Goal: Task Accomplishment & Management: Use online tool/utility

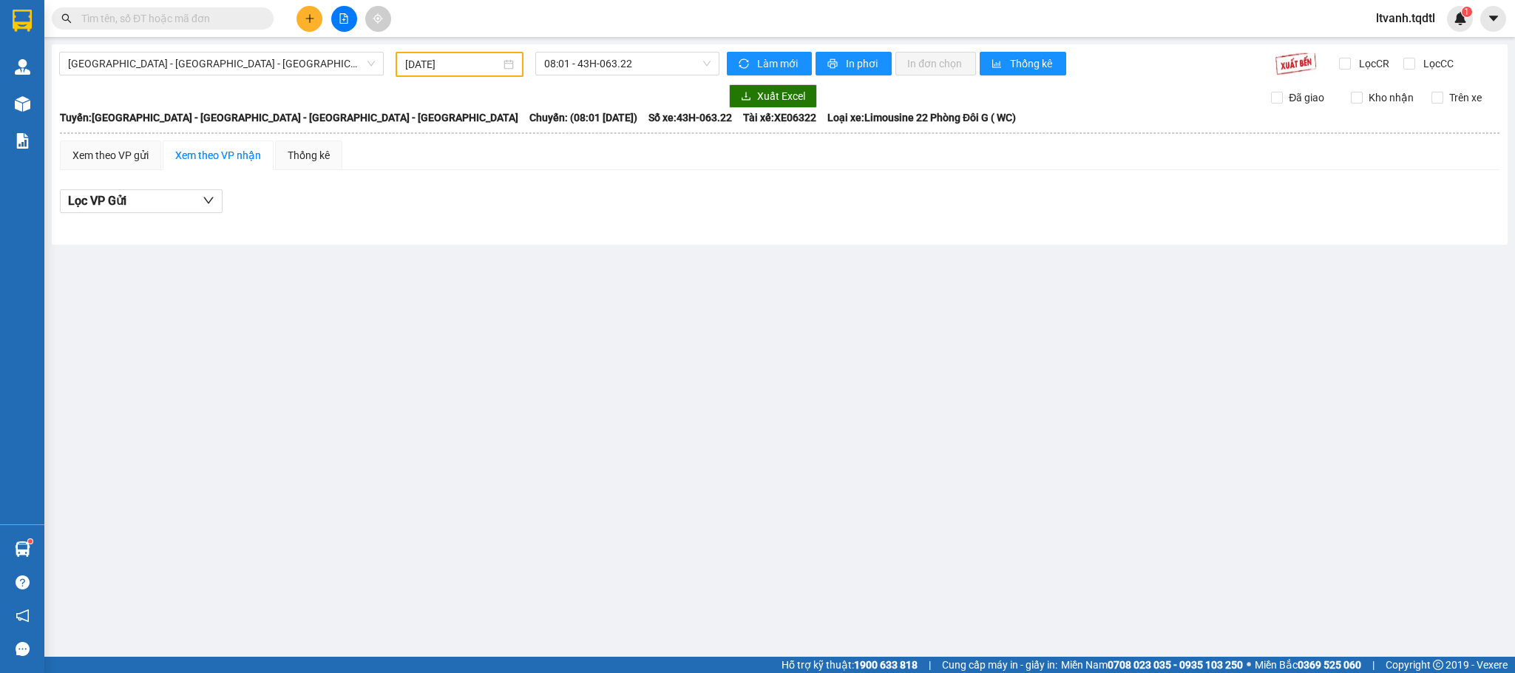
click at [386, 61] on div "[GEOGRAPHIC_DATA] - [GEOGRAPHIC_DATA] - [GEOGRAPHIC_DATA] - [GEOGRAPHIC_DATA]" at bounding box center [221, 64] width 336 height 25
click at [379, 52] on div "[GEOGRAPHIC_DATA] - [GEOGRAPHIC_DATA] - [GEOGRAPHIC_DATA] - [GEOGRAPHIC_DATA]" at bounding box center [221, 64] width 325 height 24
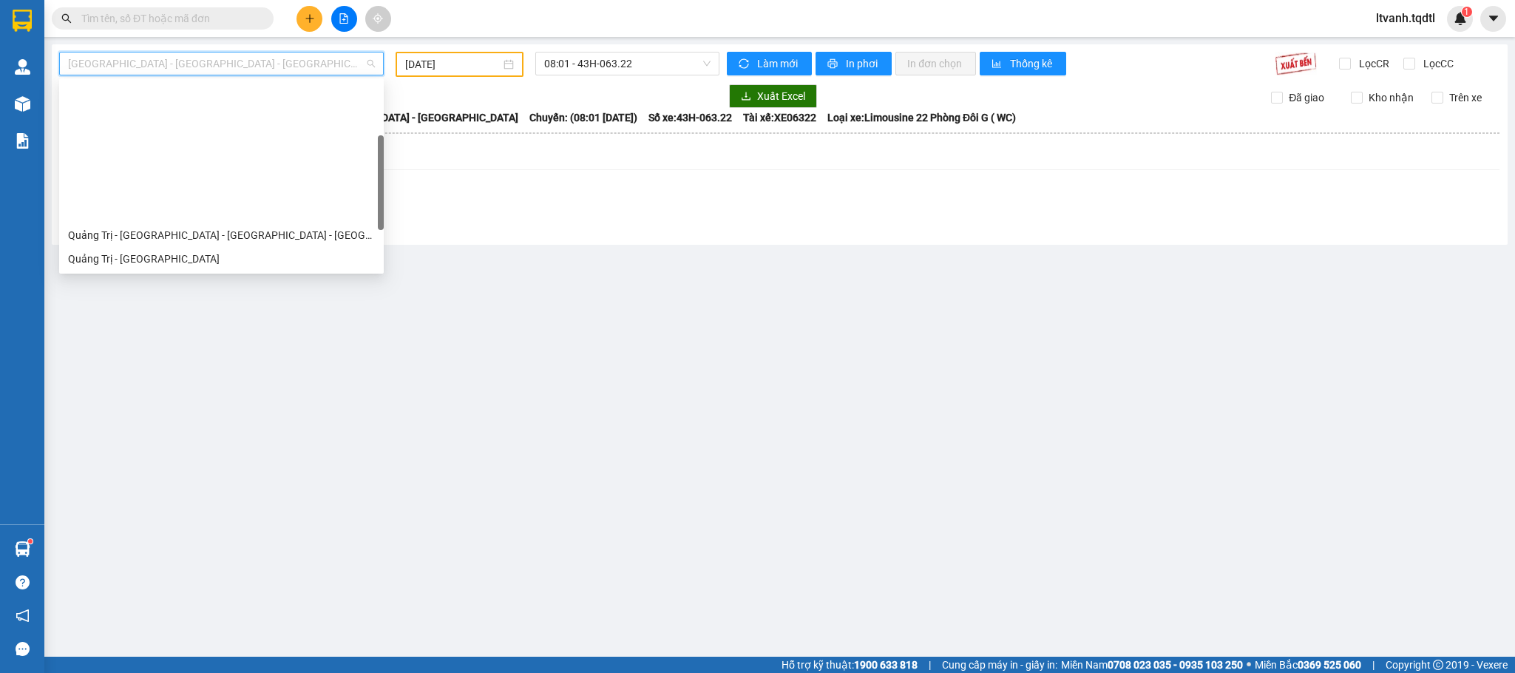
scroll to position [149, 0]
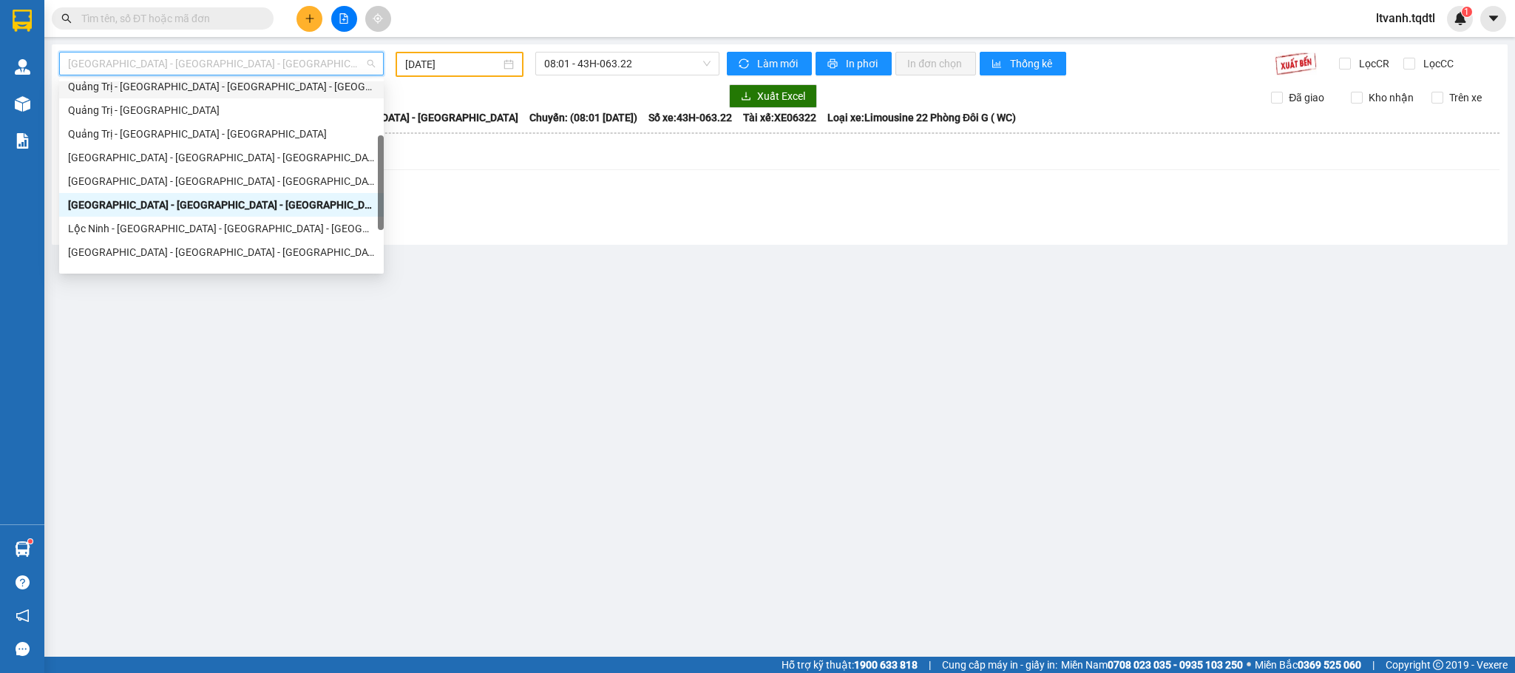
click at [216, 83] on div "Quảng Trị - [GEOGRAPHIC_DATA] - [GEOGRAPHIC_DATA] - [GEOGRAPHIC_DATA]" at bounding box center [221, 86] width 307 height 16
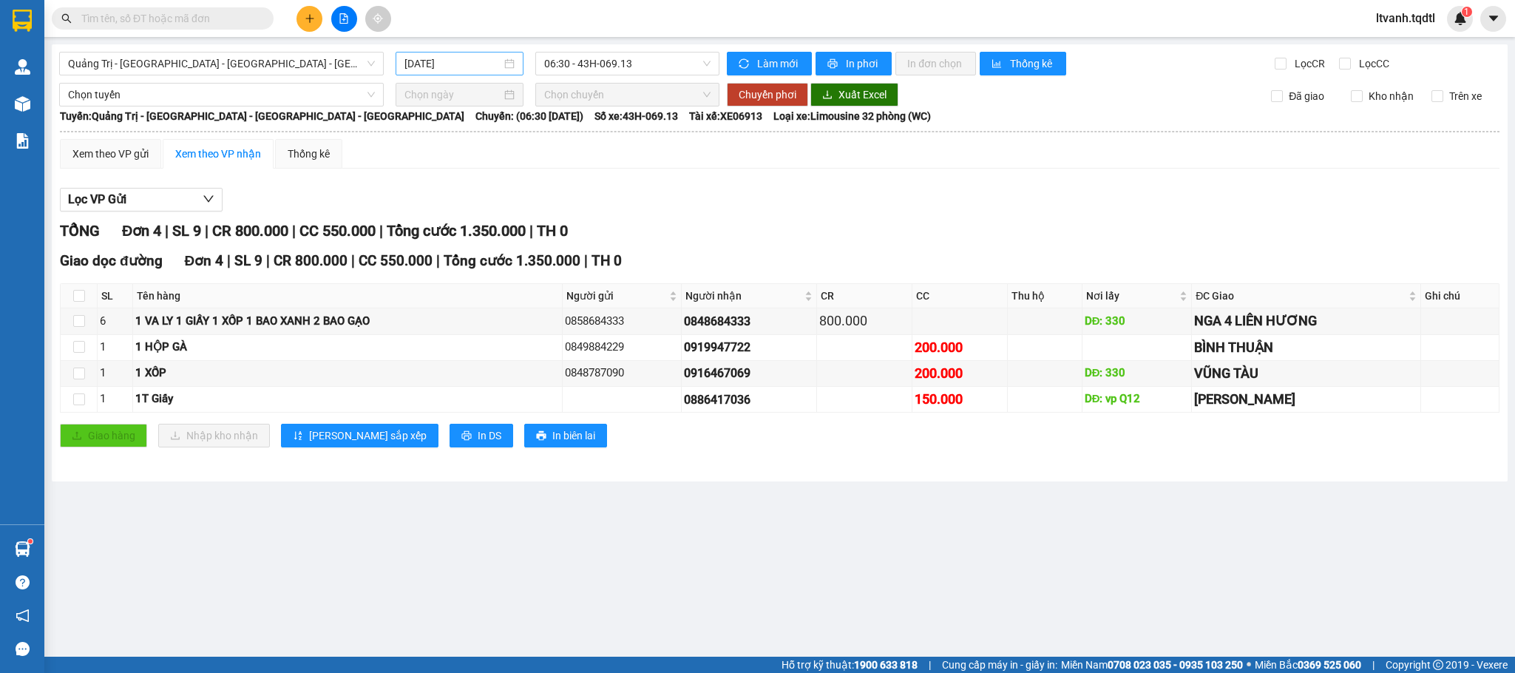
click at [506, 61] on div "[DATE]" at bounding box center [459, 63] width 110 height 16
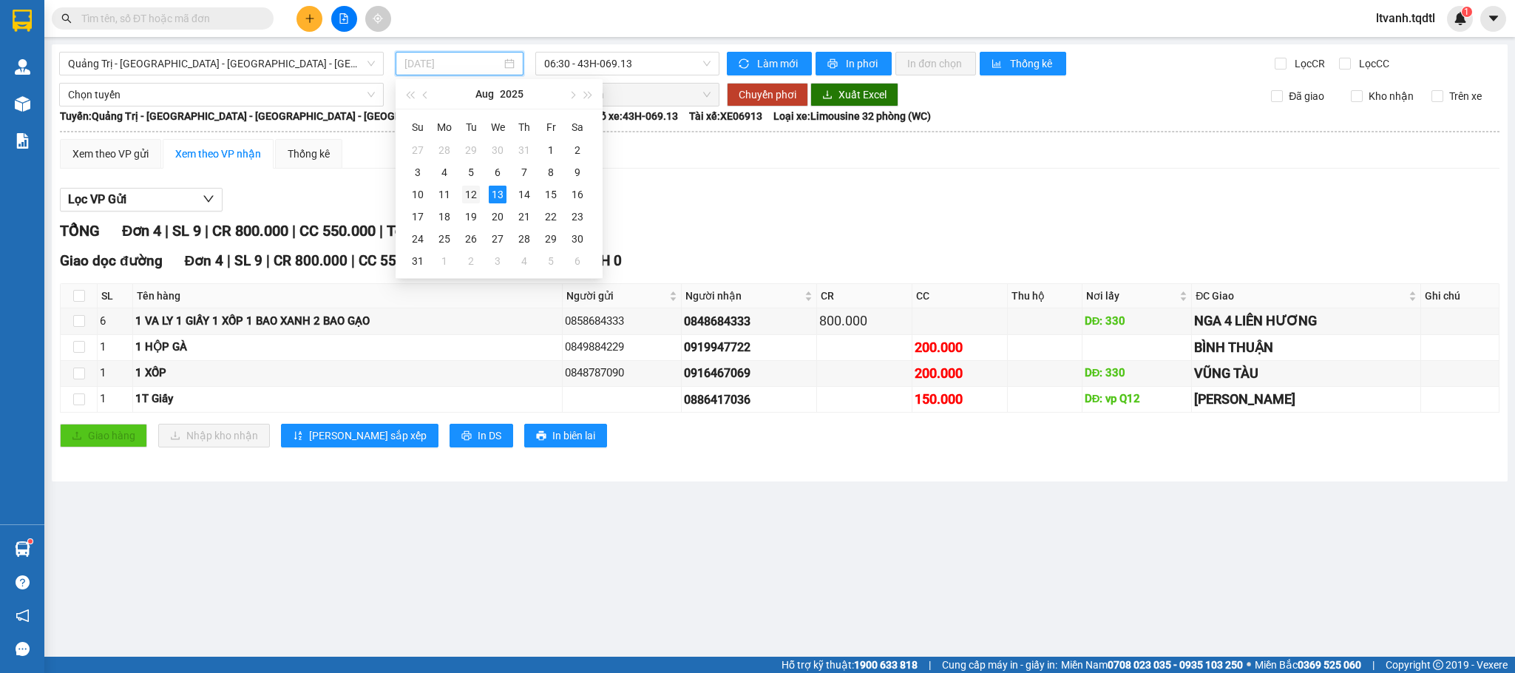
click at [475, 200] on div "12" at bounding box center [471, 195] width 18 height 18
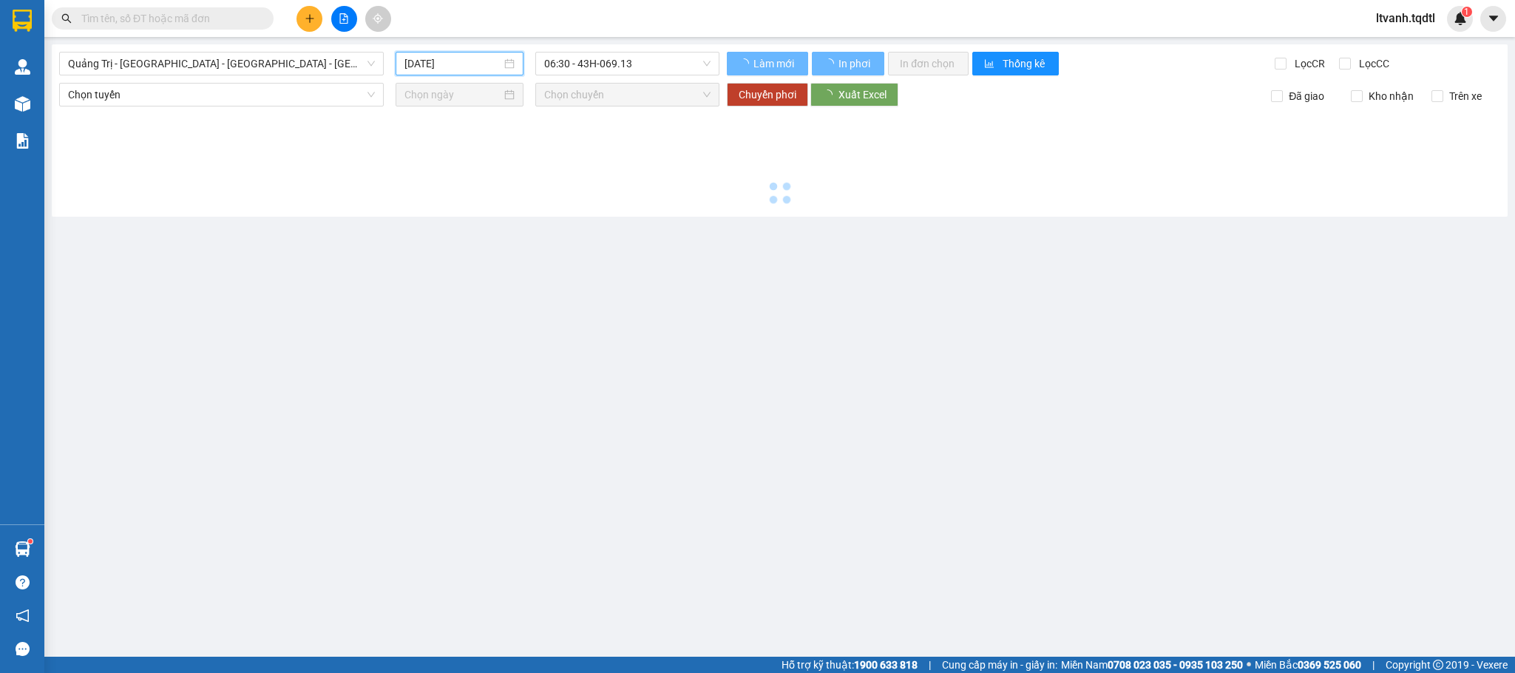
type input "[DATE]"
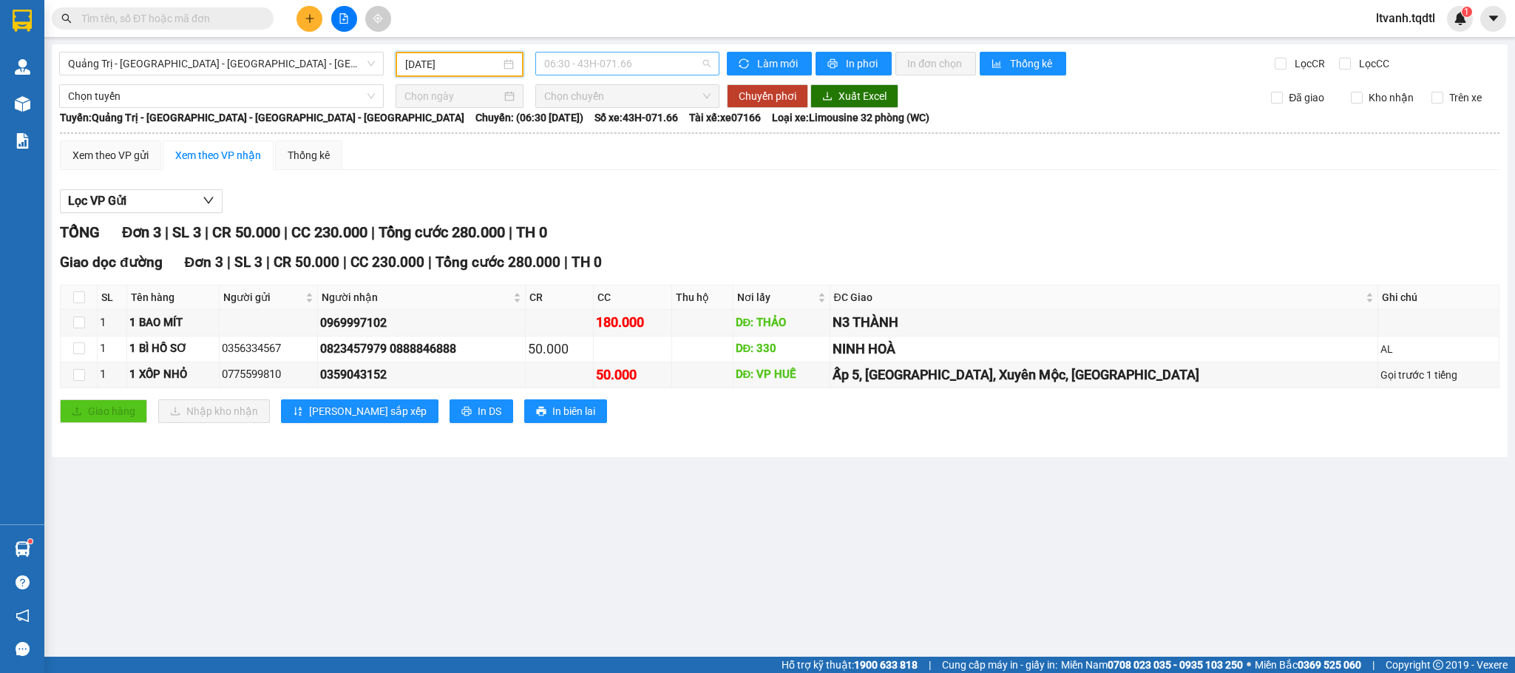
click at [683, 61] on span "06:30 - 43H-071.66" at bounding box center [627, 63] width 166 height 22
click at [704, 157] on div "Xem theo VP gửi Xem theo VP nhận Thống kê" at bounding box center [779, 155] width 1439 height 30
click at [368, 63] on span "Quảng Trị - [GEOGRAPHIC_DATA] - [GEOGRAPHIC_DATA] - [GEOGRAPHIC_DATA]" at bounding box center [221, 63] width 307 height 22
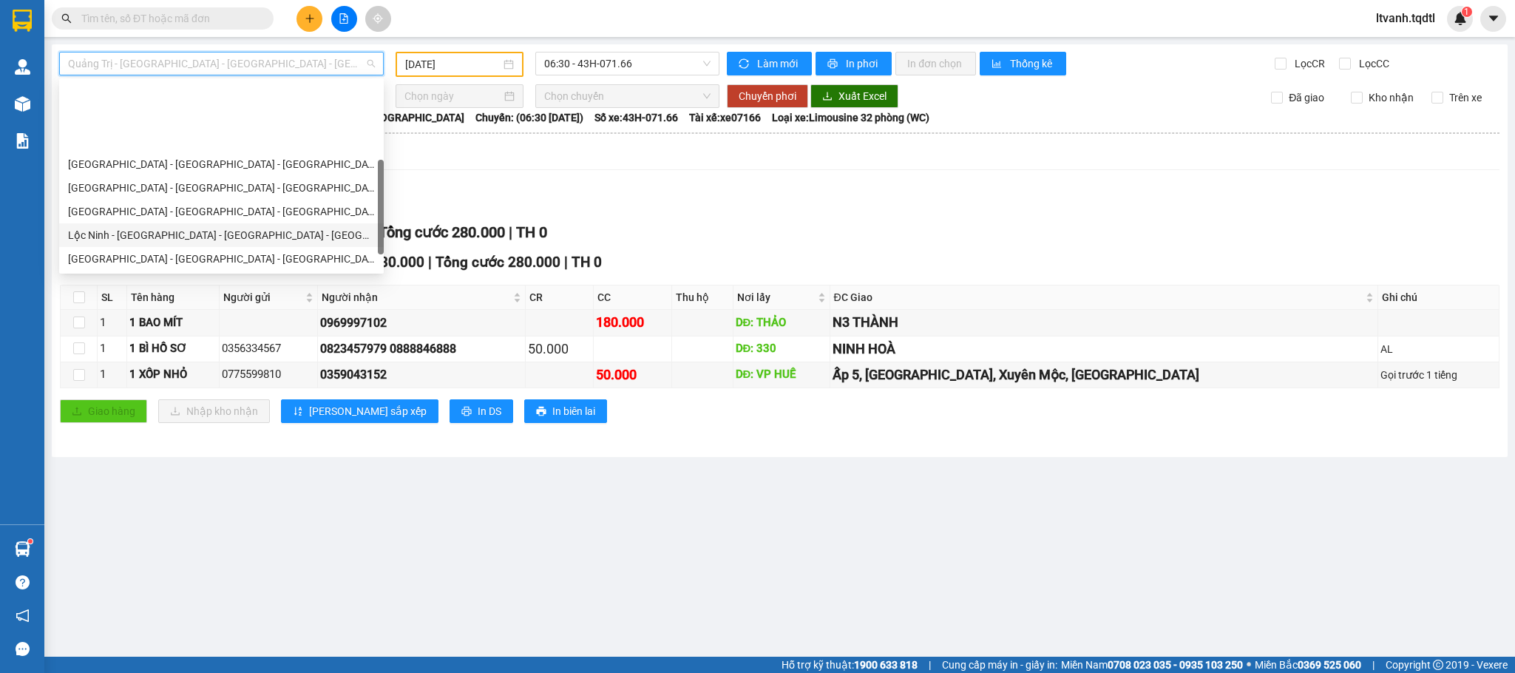
scroll to position [260, 0]
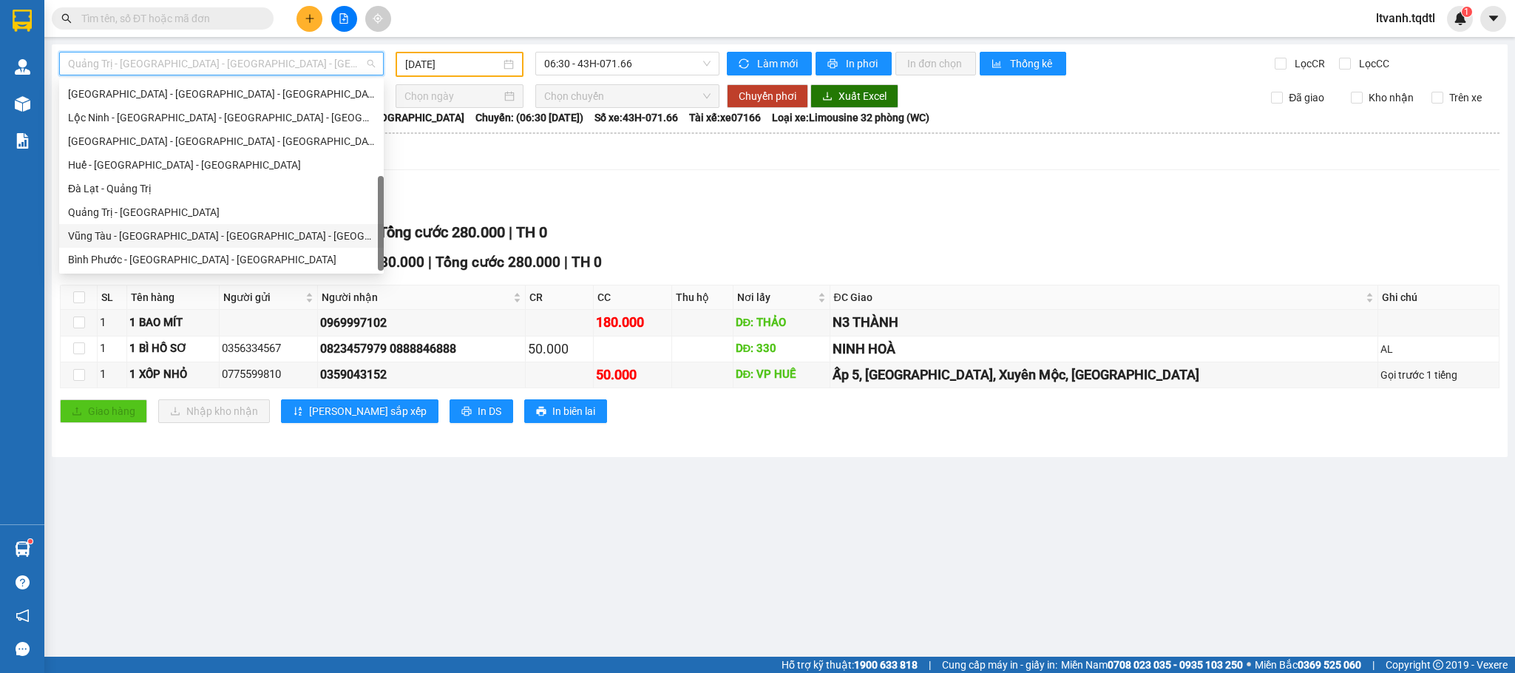
click at [251, 238] on div "Vũng Tàu - [GEOGRAPHIC_DATA] - [GEOGRAPHIC_DATA] - [GEOGRAPHIC_DATA]" at bounding box center [221, 236] width 307 height 16
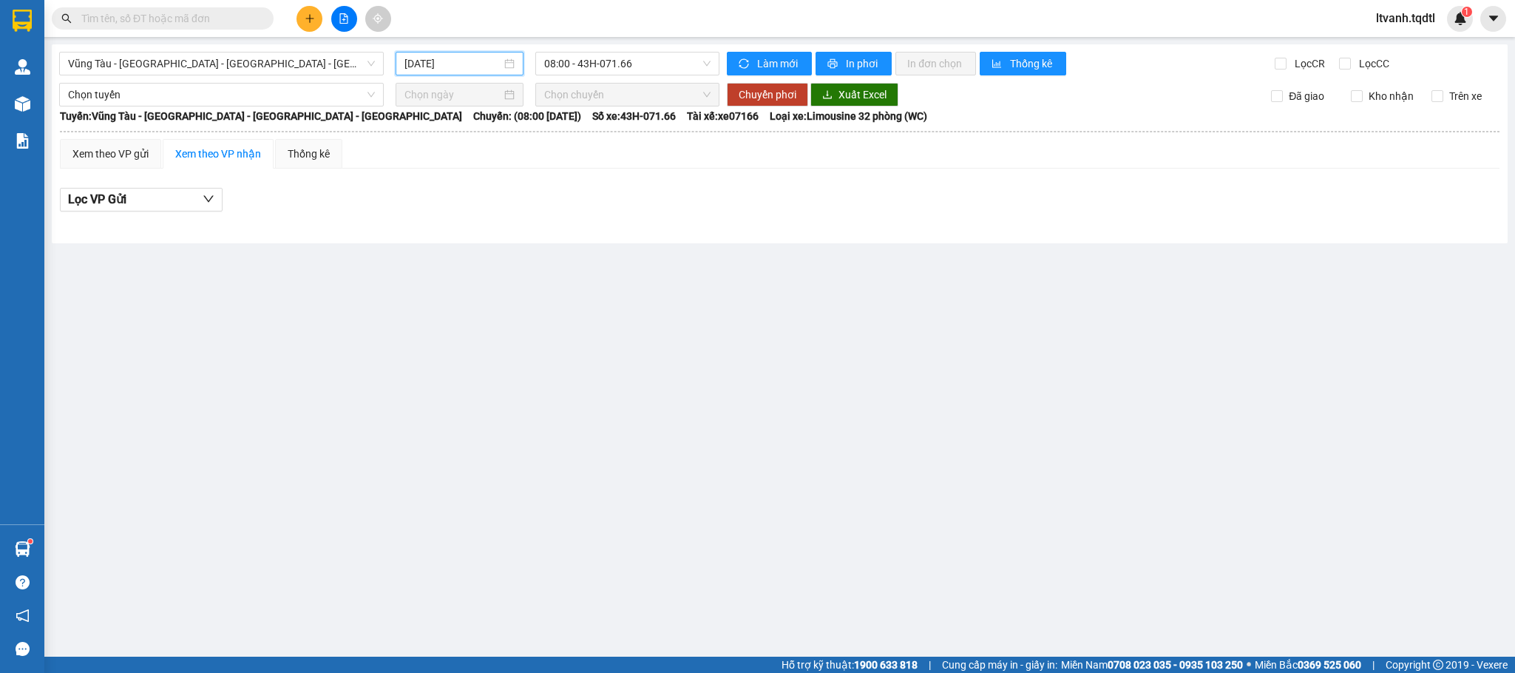
click at [498, 62] on input "[DATE]" at bounding box center [452, 63] width 97 height 16
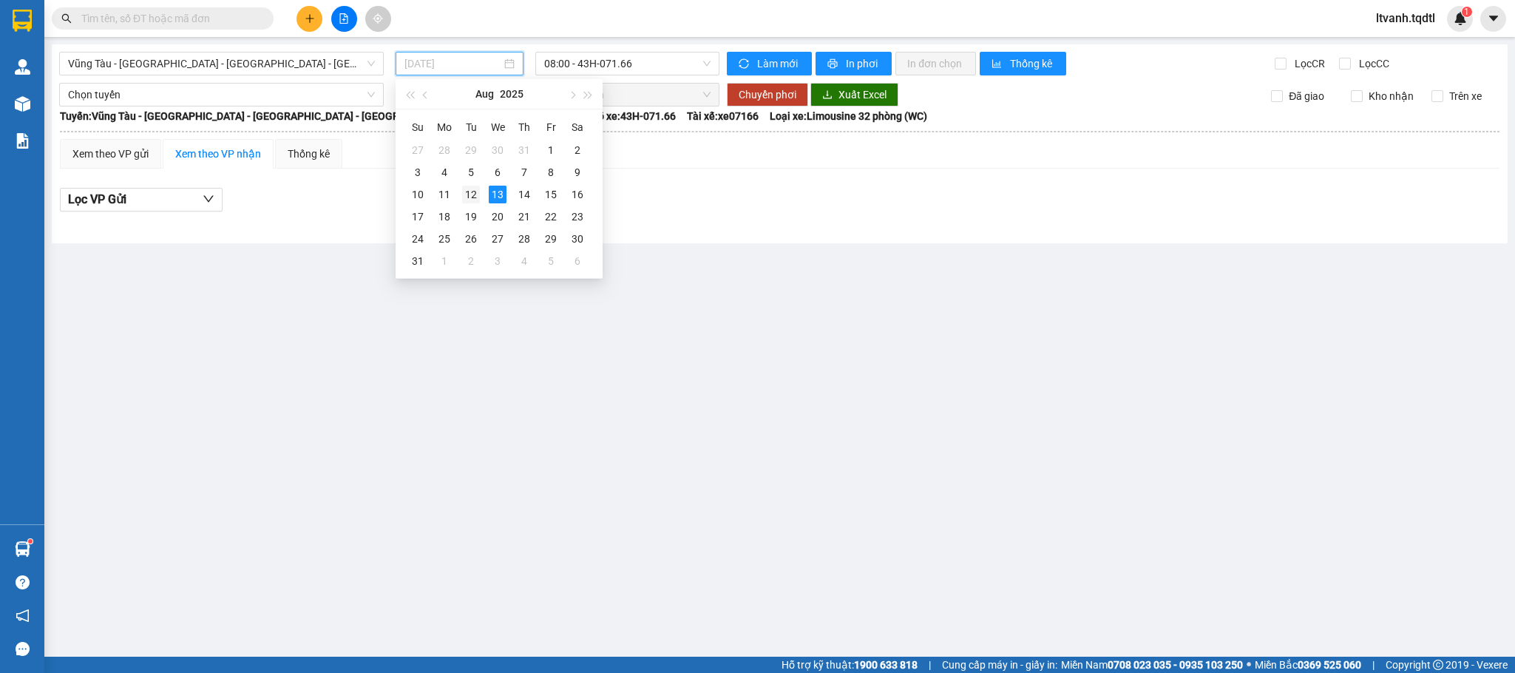
click at [473, 193] on div "12" at bounding box center [471, 195] width 18 height 18
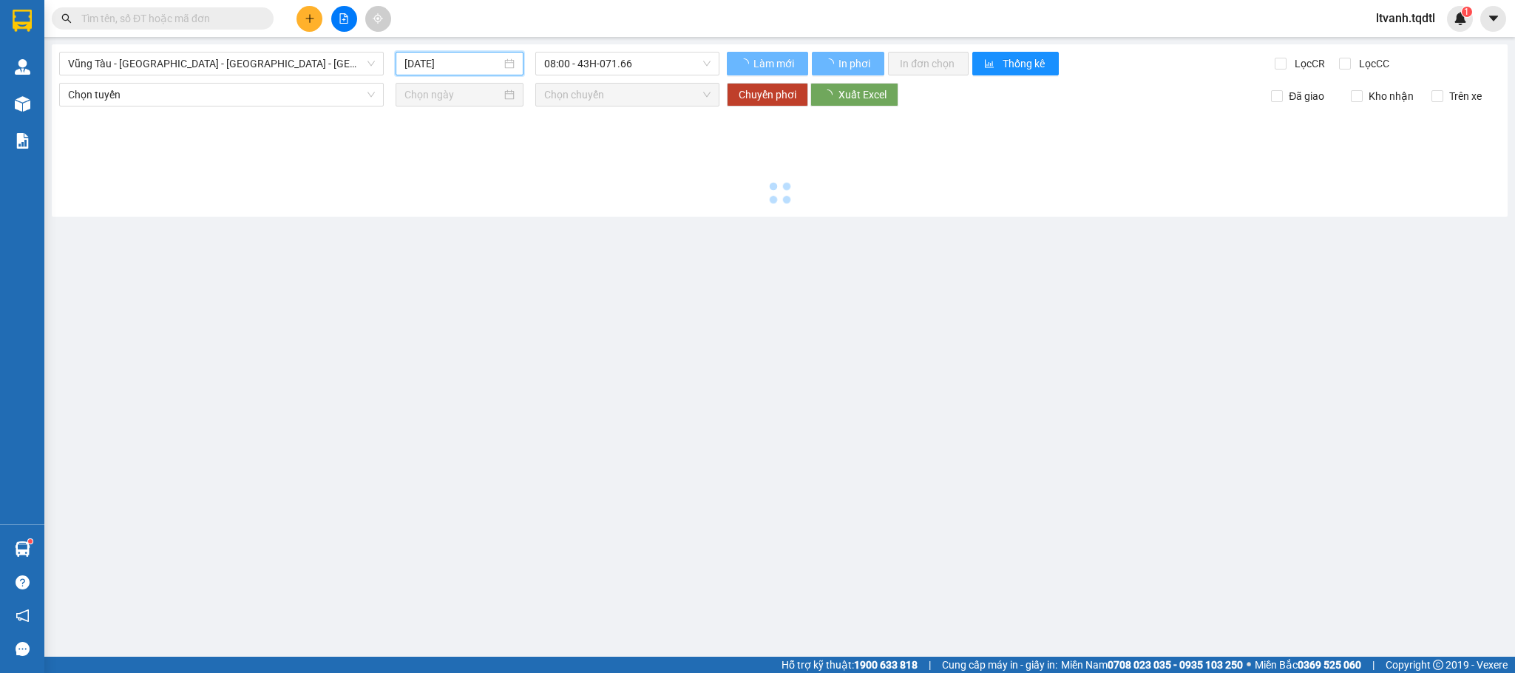
type input "[DATE]"
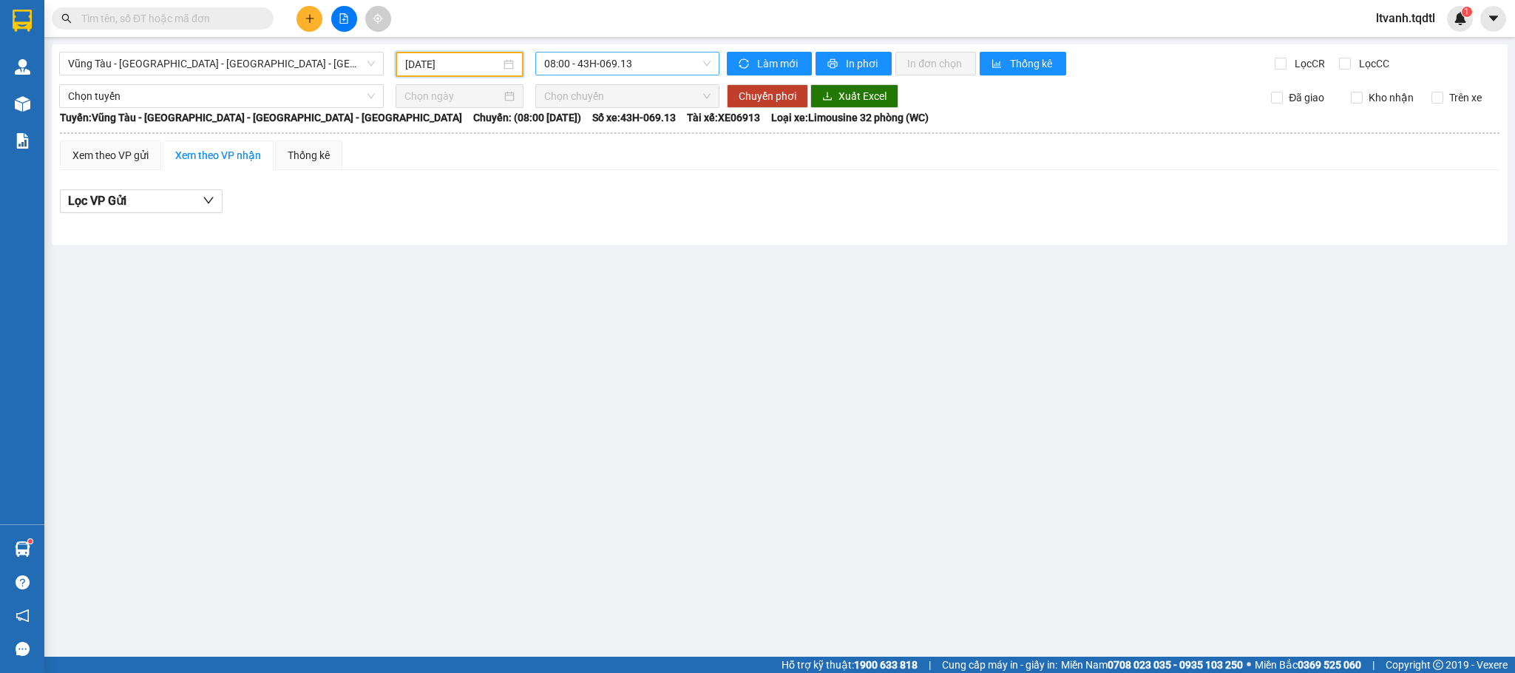
click at [685, 65] on span "08:00 - 43H-069.13" at bounding box center [627, 63] width 166 height 22
click at [639, 165] on div "14:01 - 43H-060.14" at bounding box center [601, 164] width 115 height 16
click at [345, 64] on span "Vũng Tàu - [GEOGRAPHIC_DATA] - [GEOGRAPHIC_DATA] - [GEOGRAPHIC_DATA]" at bounding box center [221, 63] width 307 height 22
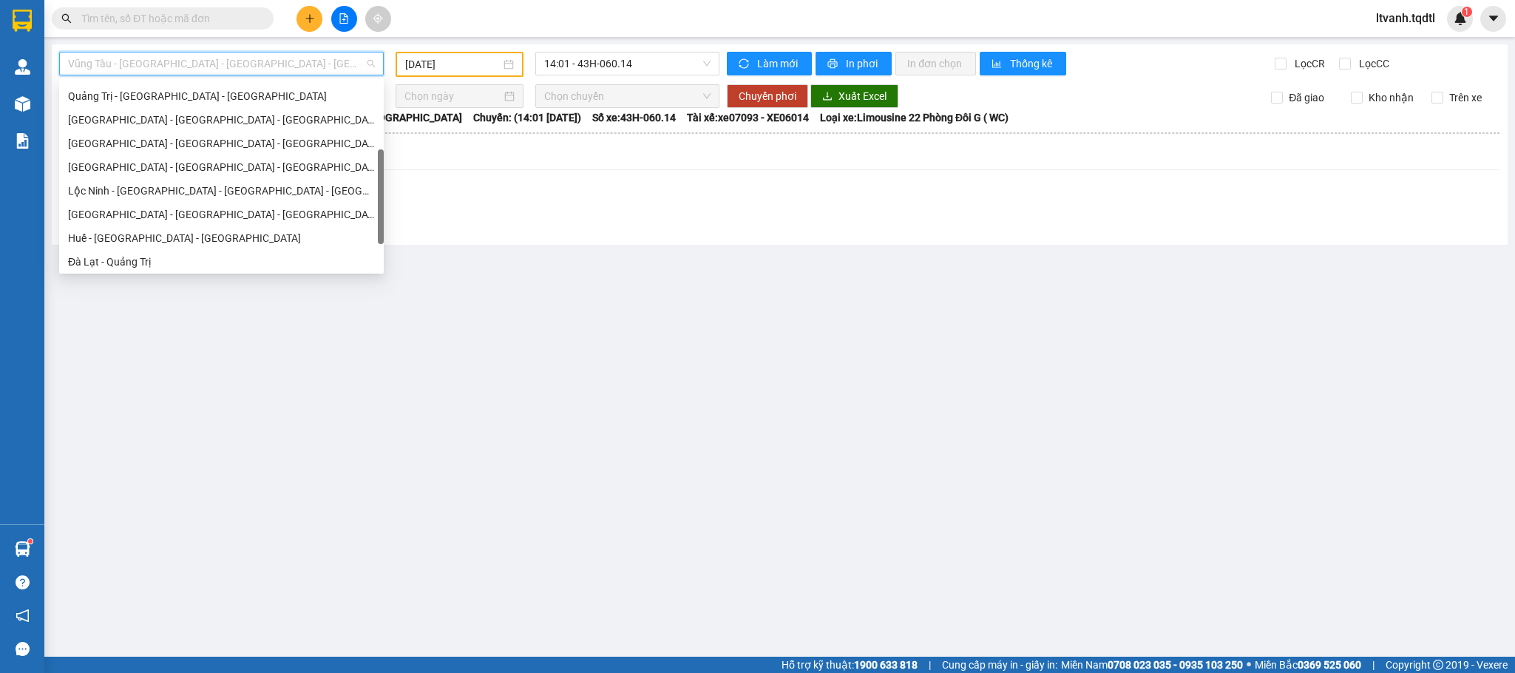
scroll to position [112, 0]
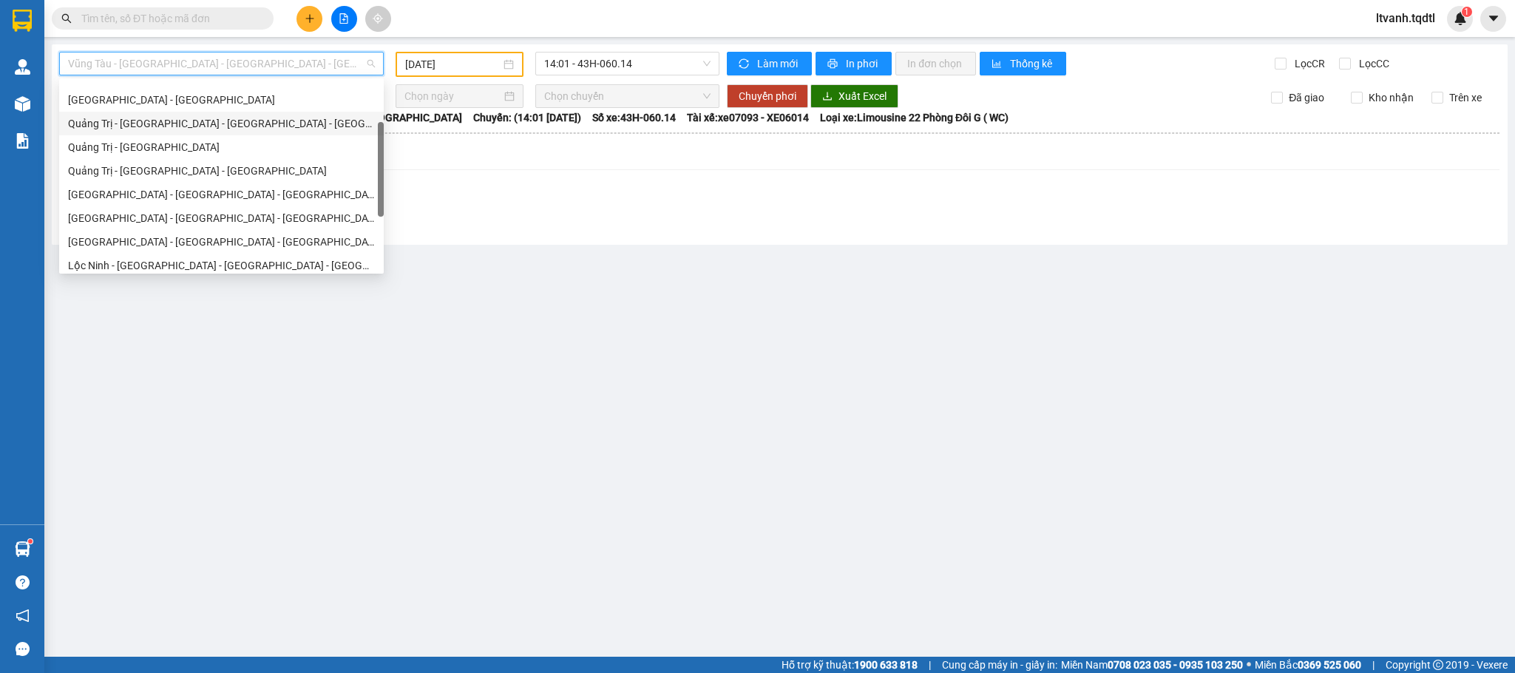
click at [178, 129] on div "Quảng Trị - [GEOGRAPHIC_DATA] - [GEOGRAPHIC_DATA] - [GEOGRAPHIC_DATA]" at bounding box center [221, 123] width 307 height 16
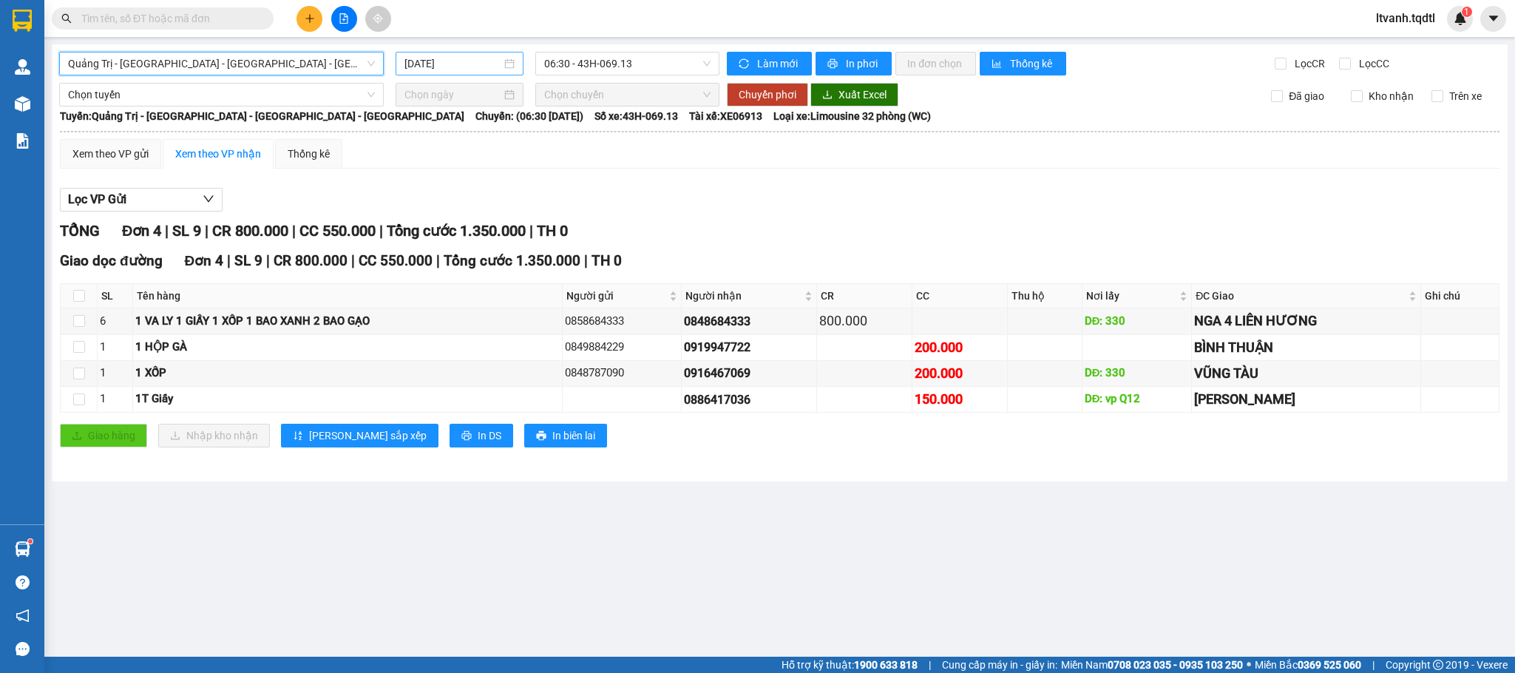
click at [501, 69] on div "[DATE]" at bounding box center [459, 63] width 110 height 16
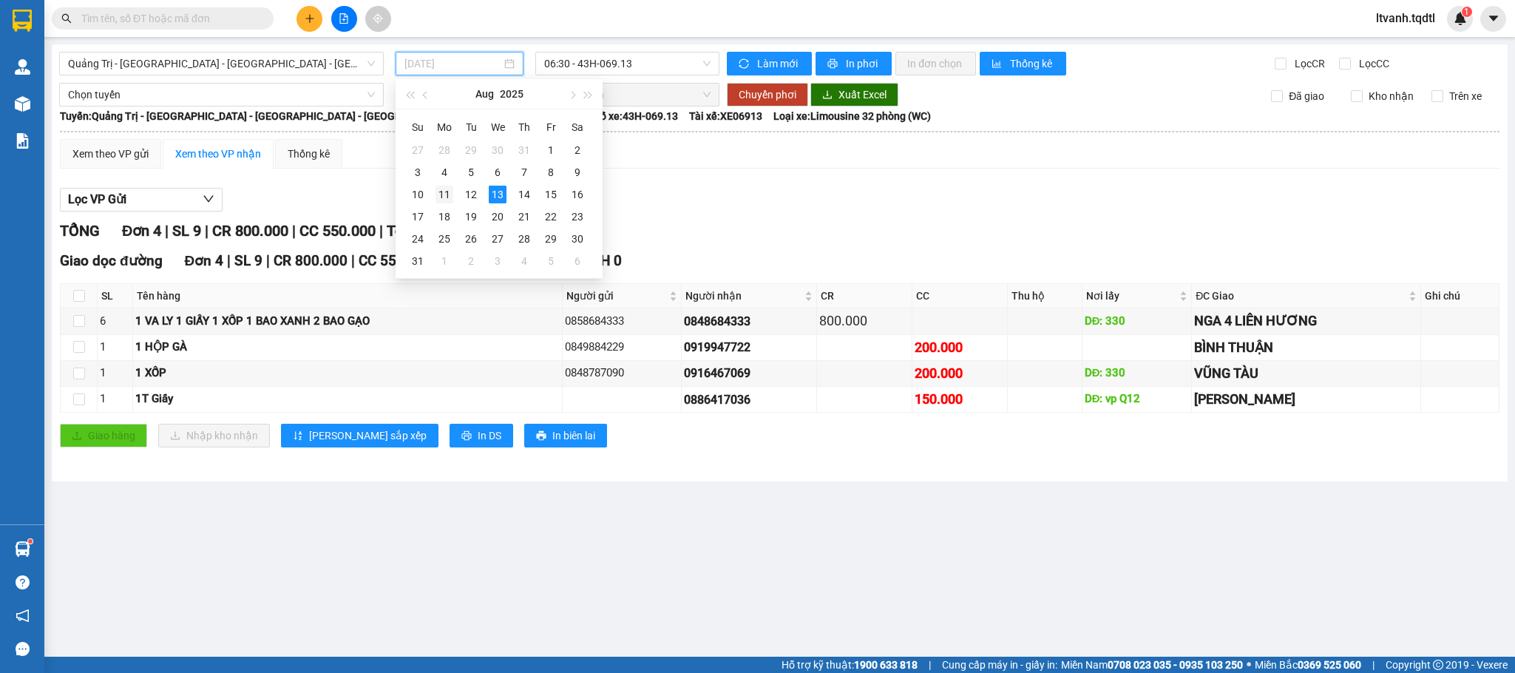
click at [451, 193] on div "11" at bounding box center [444, 195] width 18 height 18
type input "[DATE]"
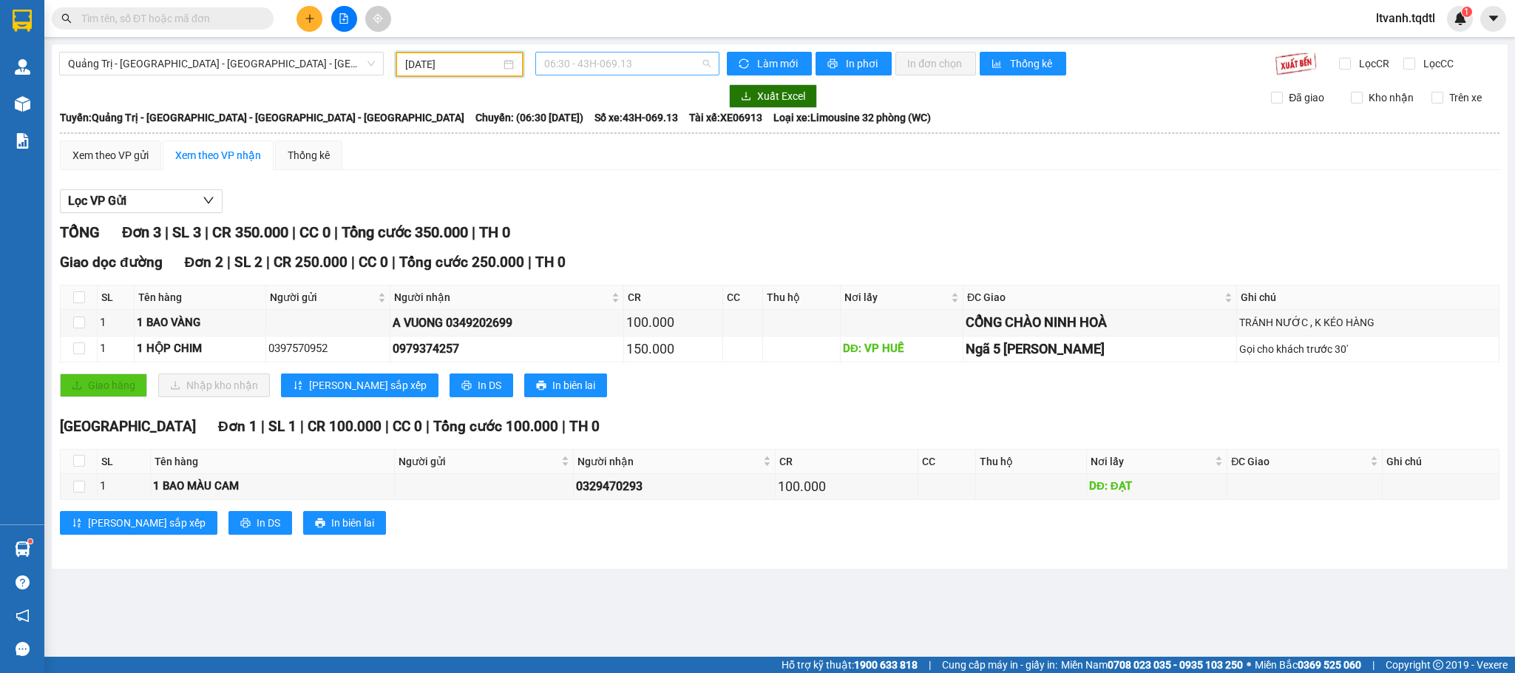
click at [637, 72] on span "06:30 - 43H-069.13" at bounding box center [627, 63] width 166 height 22
click at [634, 160] on div "14:06 - 43H-060.14" at bounding box center [601, 164] width 115 height 16
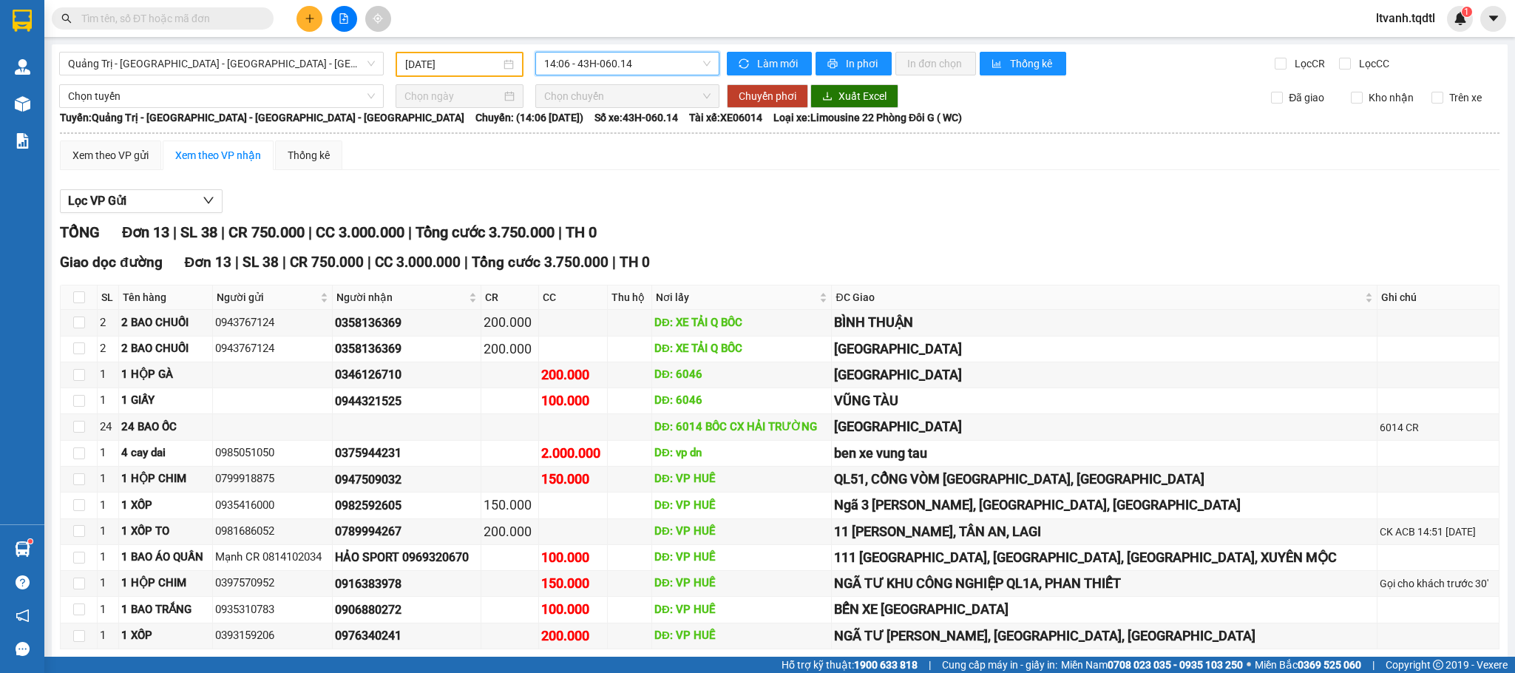
click at [779, 187] on div "Lọc VP Gửi TỔNG Đơn 13 | SL 38 | CR 750.000 | CC 3.000.000 | Tổng cước 3.750.0…" at bounding box center [779, 442] width 1439 height 520
